Goal: Task Accomplishment & Management: Use online tool/utility

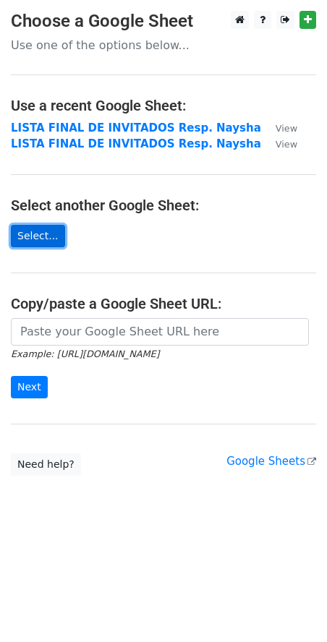
click at [45, 233] on link "Select..." at bounding box center [38, 236] width 54 height 22
click at [48, 238] on link "Select..." at bounding box center [38, 236] width 54 height 22
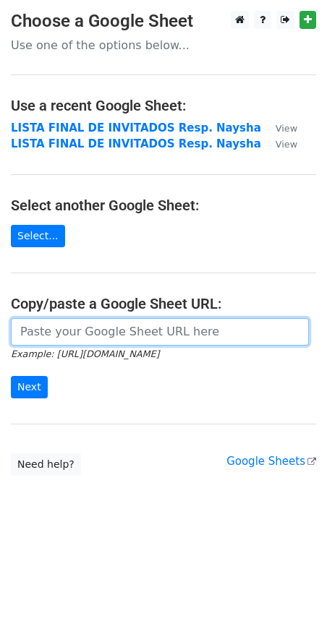
drag, startPoint x: 48, startPoint y: 242, endPoint x: 72, endPoint y: 336, distance: 96.9
click at [72, 336] on input "url" at bounding box center [160, 331] width 298 height 27
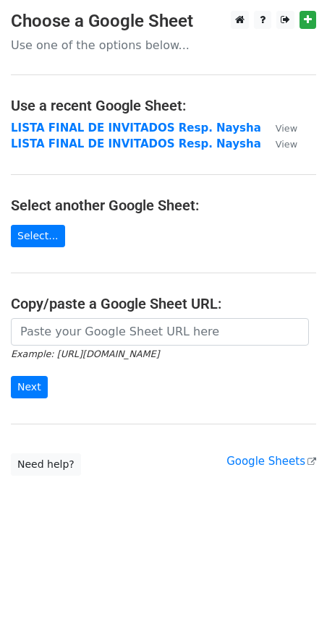
click at [153, 251] on main "Choose a Google Sheet Use one of the options below... Use a recent Google Sheet…" at bounding box center [163, 243] width 327 height 465
click at [23, 244] on link "Select..." at bounding box center [38, 236] width 54 height 22
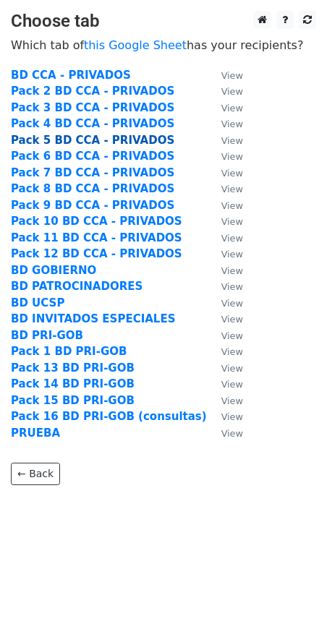
click at [64, 136] on strong "Pack 5 BD CCA - PRIVADOS" at bounding box center [92, 140] width 163 height 13
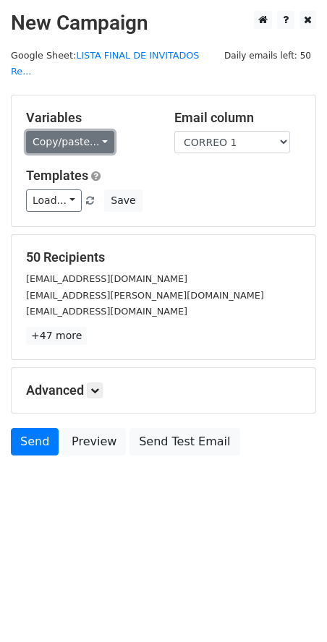
click at [93, 131] on link "Copy/paste..." at bounding box center [70, 142] width 88 height 22
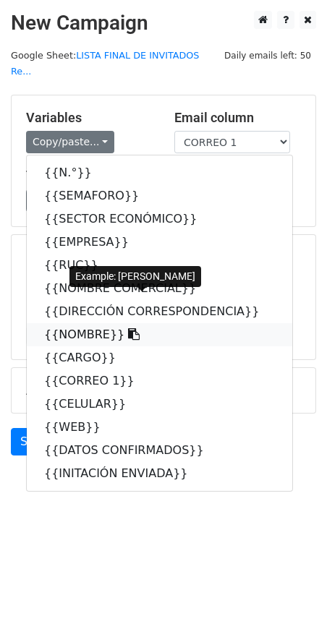
click at [100, 323] on link "{{NOMBRE}}" at bounding box center [159, 334] width 265 height 23
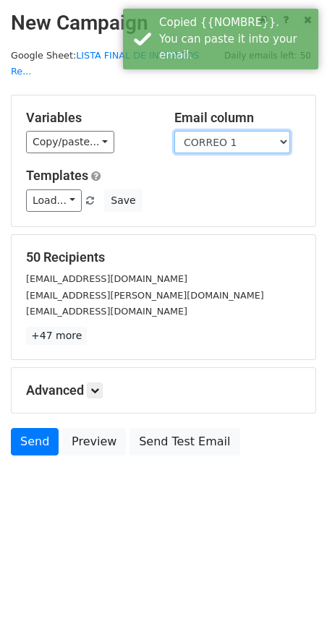
click at [220, 131] on select "N.° SEMAFORO SECTOR ECONÓMICO EMPRESA RUC NOMBRE COMERCIAL DIRECCIÓN CORRESPOND…" at bounding box center [232, 142] width 116 height 22
click at [174, 131] on select "N.° SEMAFORO SECTOR ECONÓMICO EMPRESA RUC NOMBRE COMERCIAL DIRECCIÓN CORRESPOND…" at bounding box center [232, 142] width 116 height 22
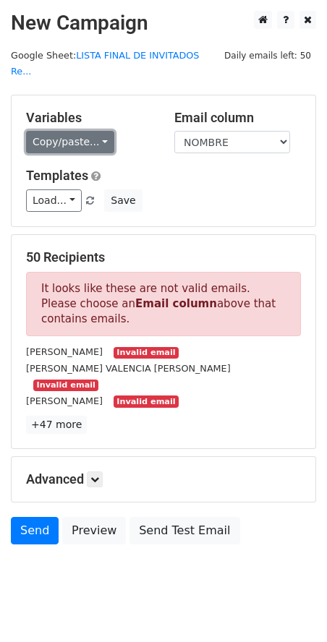
click at [66, 132] on link "Copy/paste..." at bounding box center [70, 142] width 88 height 22
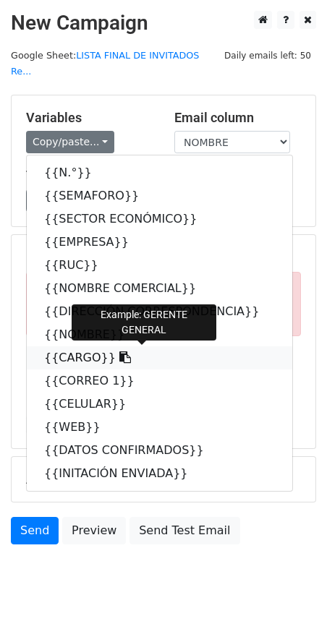
drag, startPoint x: 78, startPoint y: 338, endPoint x: 73, endPoint y: 318, distance: 20.9
click at [77, 346] on link "{{CARGO}}" at bounding box center [159, 357] width 265 height 23
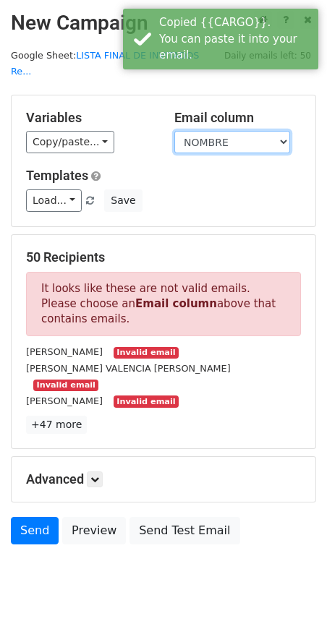
click at [200, 134] on select "N.° SEMAFORO SECTOR ECONÓMICO EMPRESA RUC NOMBRE COMERCIAL DIRECCIÓN CORRESPOND…" at bounding box center [232, 142] width 116 height 22
click at [174, 131] on select "N.° SEMAFORO SECTOR ECONÓMICO EMPRESA RUC NOMBRE COMERCIAL DIRECCIÓN CORRESPOND…" at bounding box center [232, 142] width 116 height 22
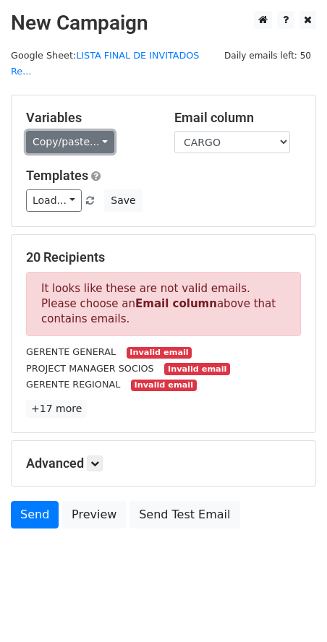
click at [85, 134] on link "Copy/paste..." at bounding box center [70, 142] width 88 height 22
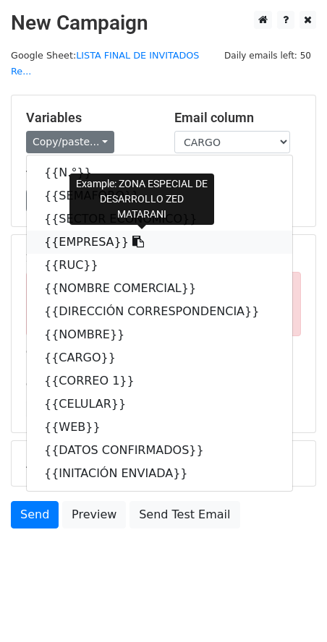
click at [92, 231] on link "{{EMPRESA}}" at bounding box center [159, 242] width 265 height 23
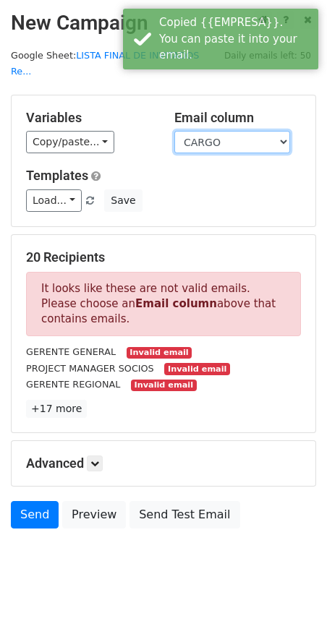
click at [224, 137] on select "N.° SEMAFORO SECTOR ECONÓMICO EMPRESA RUC NOMBRE COMERCIAL DIRECCIÓN CORRESPOND…" at bounding box center [232, 142] width 116 height 22
click at [174, 131] on select "N.° SEMAFORO SECTOR ECONÓMICO EMPRESA RUC NOMBRE COMERCIAL DIRECCIÓN CORRESPOND…" at bounding box center [232, 142] width 116 height 22
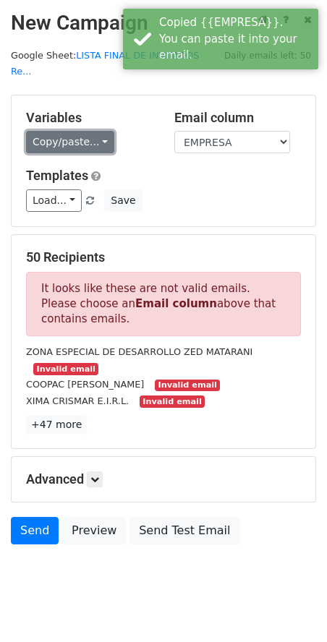
click at [78, 131] on link "Copy/paste..." at bounding box center [70, 142] width 88 height 22
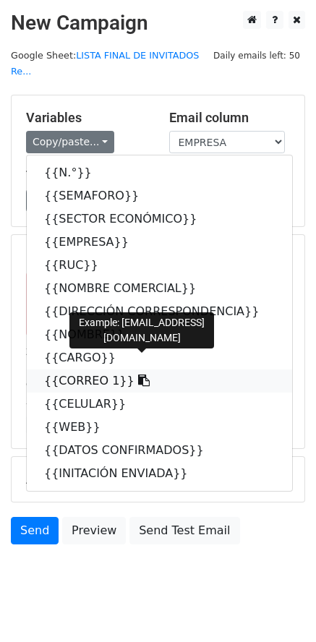
click at [95, 369] on link "{{CORREO 1}}" at bounding box center [159, 380] width 265 height 23
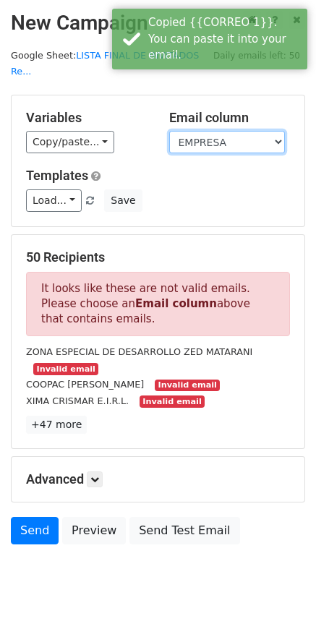
click at [250, 131] on select "N.° SEMAFORO SECTOR ECONÓMICO EMPRESA RUC NOMBRE COMERCIAL DIRECCIÓN CORRESPOND…" at bounding box center [227, 142] width 116 height 22
select select "CORREO 1"
click at [169, 131] on select "N.° SEMAFORO SECTOR ECONÓMICO EMPRESA RUC NOMBRE COMERCIAL DIRECCIÓN CORRESPOND…" at bounding box center [227, 142] width 116 height 22
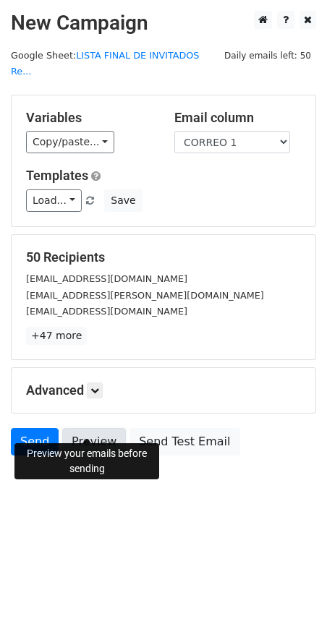
click at [85, 428] on link "Preview" at bounding box center [94, 441] width 64 height 27
click at [80, 431] on link "Preview" at bounding box center [94, 441] width 64 height 27
